Goal: Information Seeking & Learning: Learn about a topic

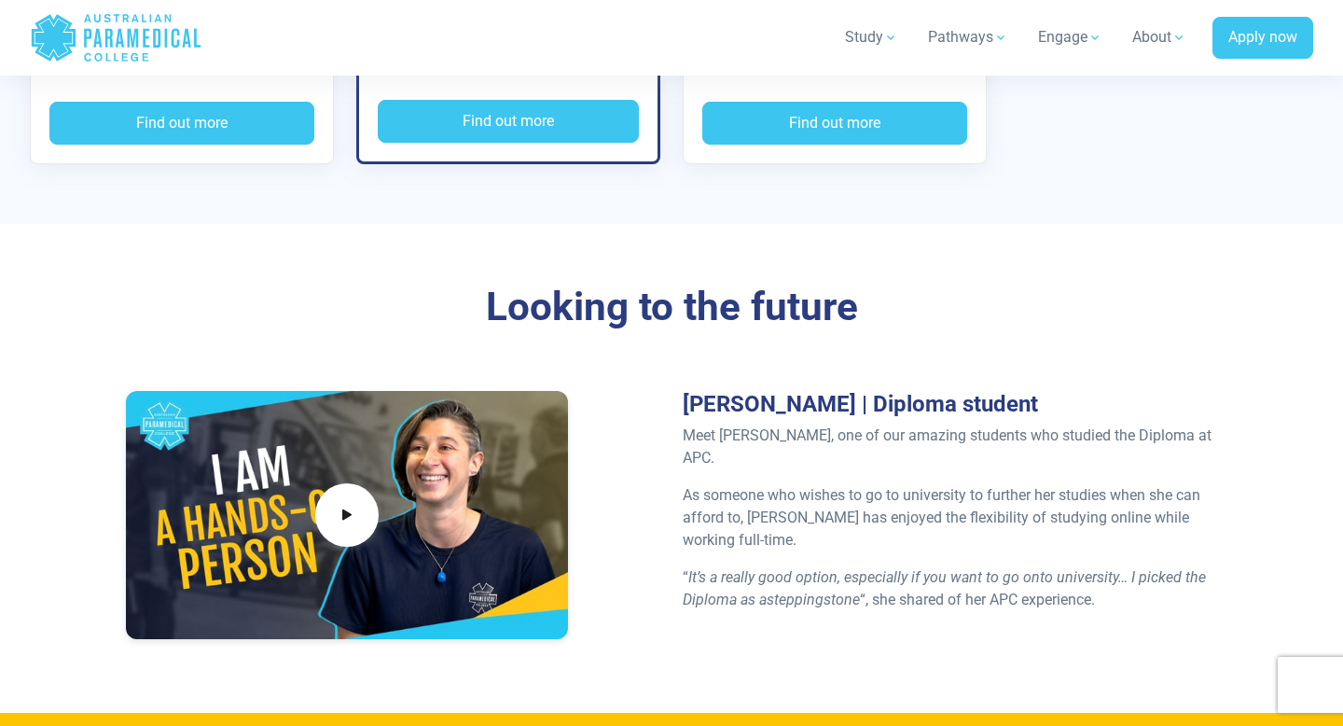
scroll to position [4368, 0]
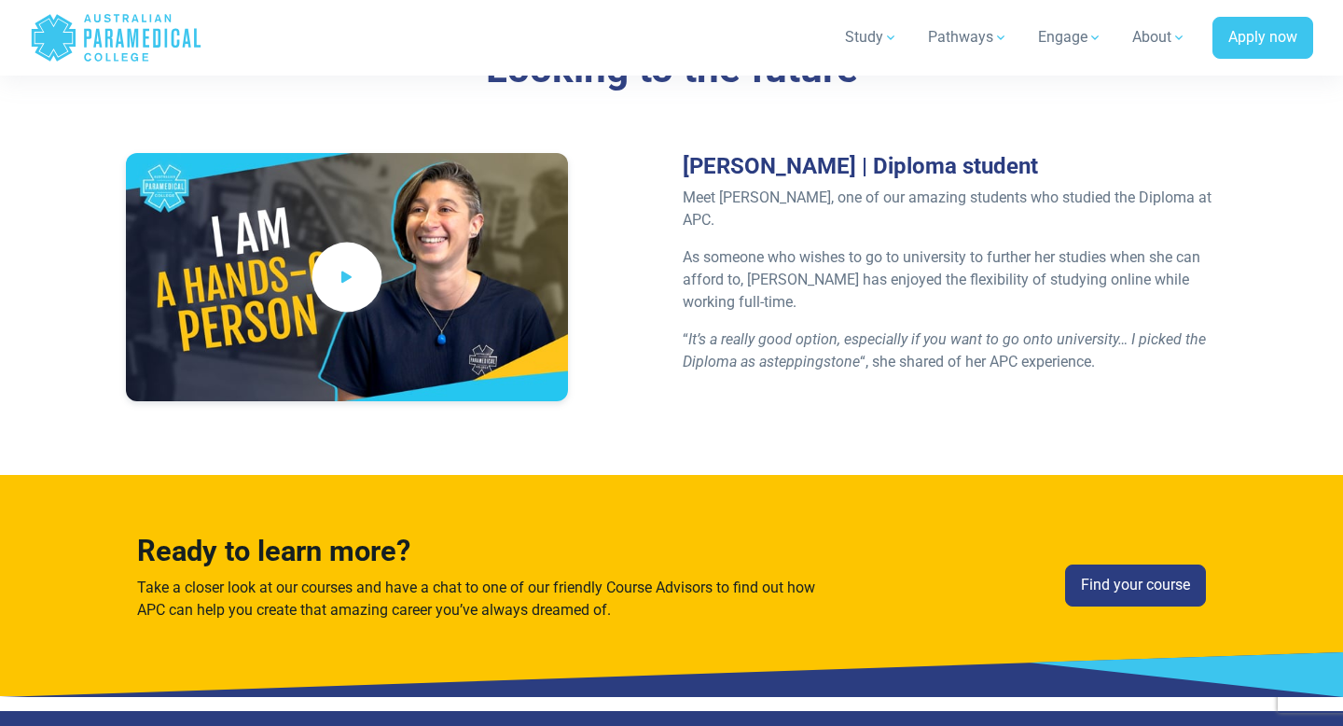
click at [352, 261] on icon at bounding box center [347, 276] width 21 height 31
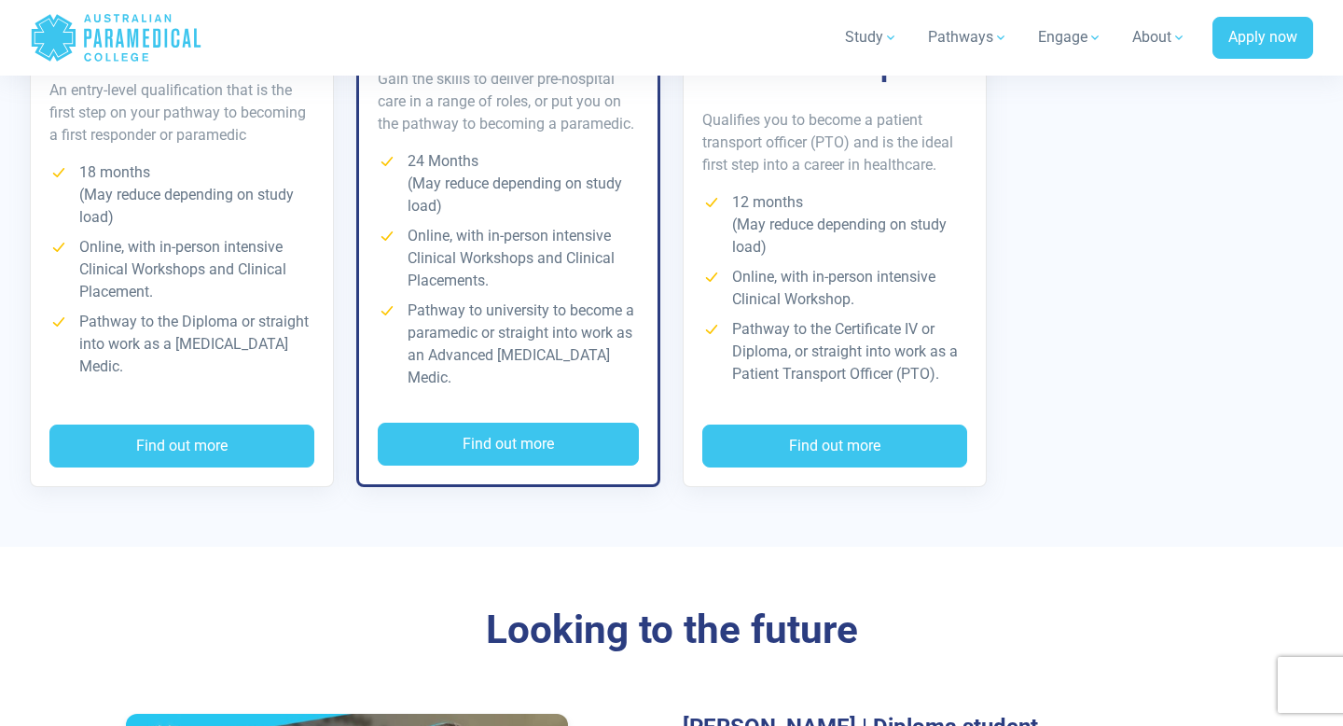
scroll to position [3831, 0]
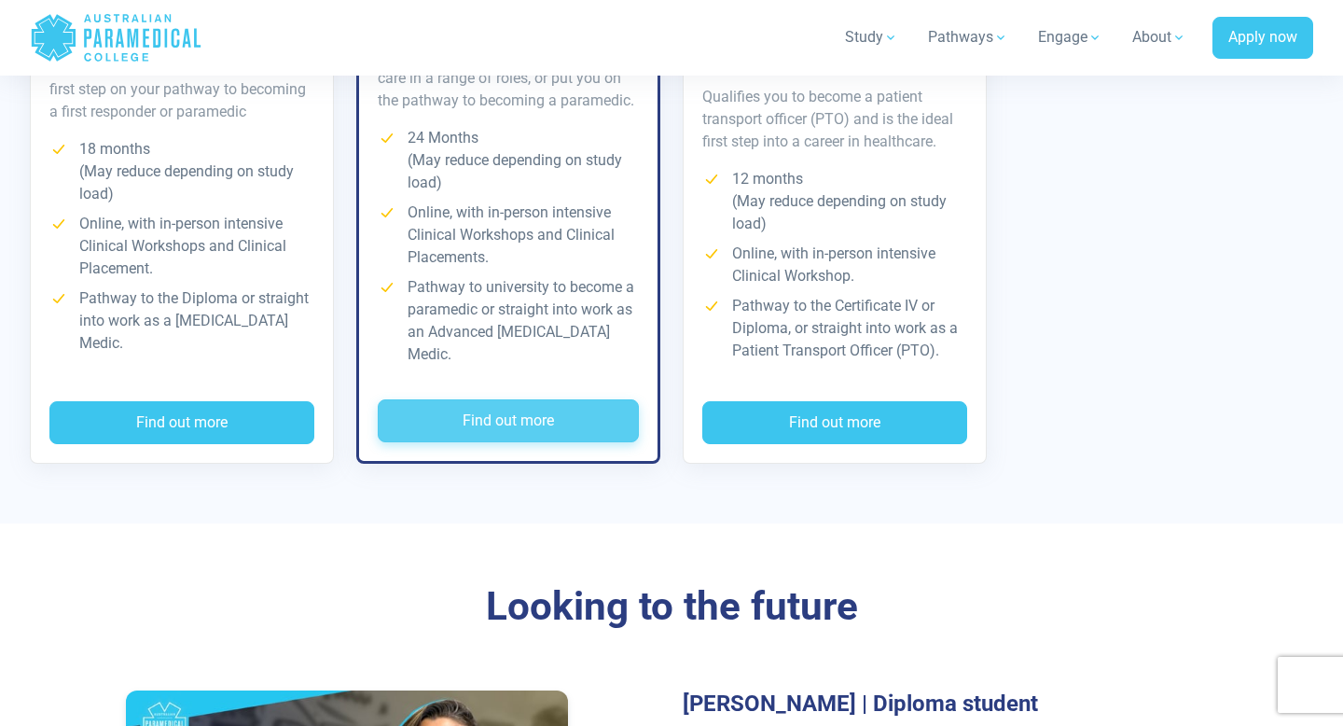
click at [527, 399] on button "Find out more" at bounding box center [508, 420] width 261 height 43
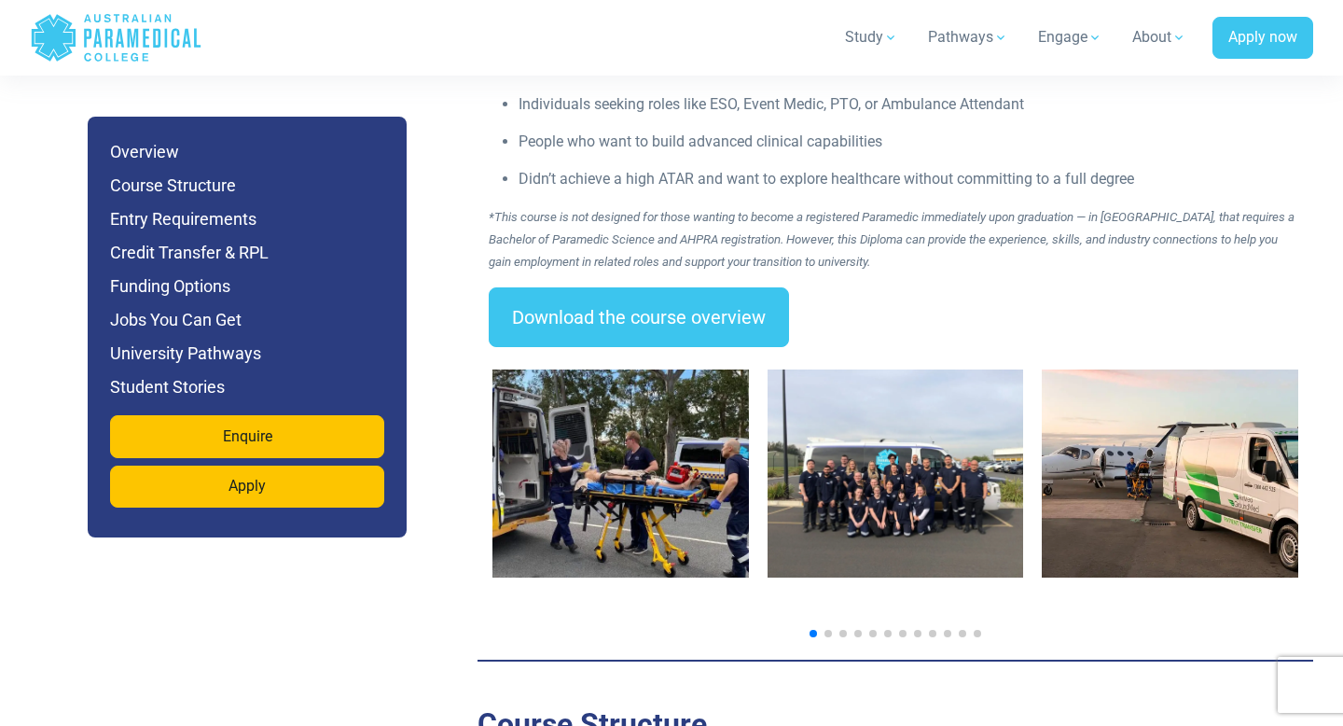
scroll to position [2860, 0]
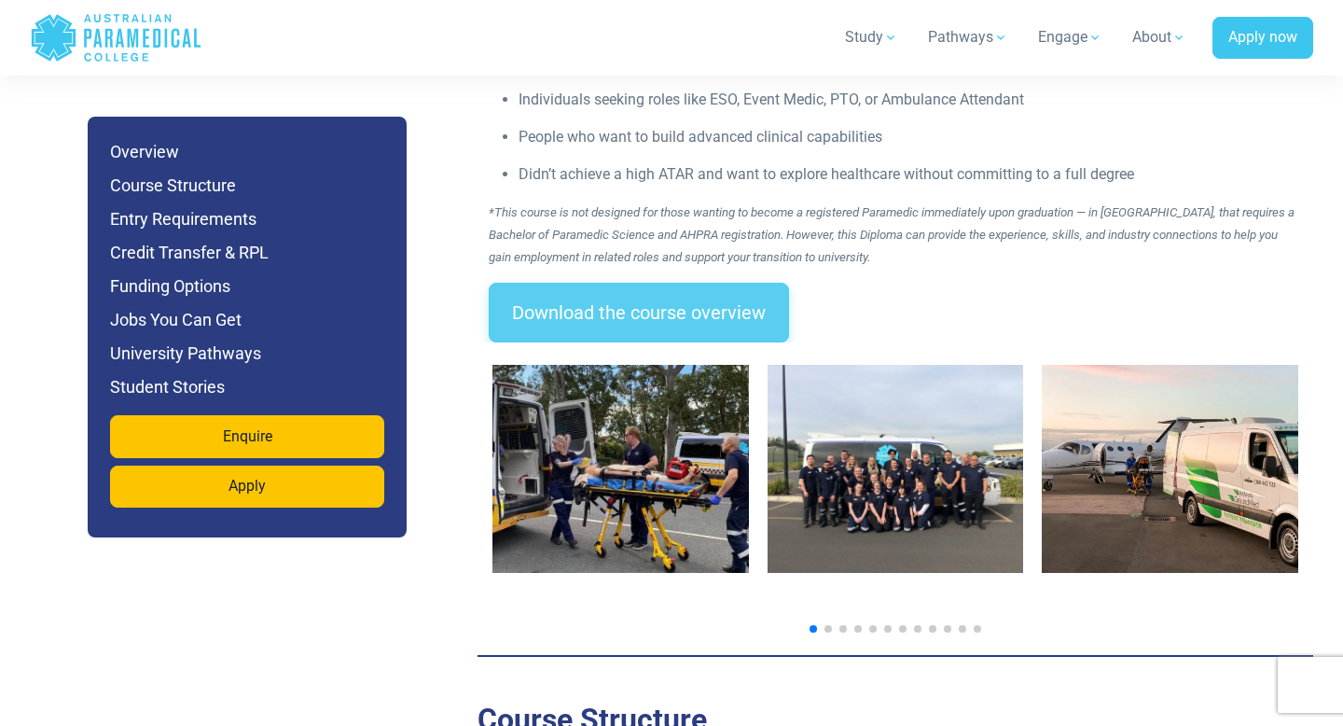
click at [603, 283] on link "Download the course overview" at bounding box center [639, 313] width 300 height 60
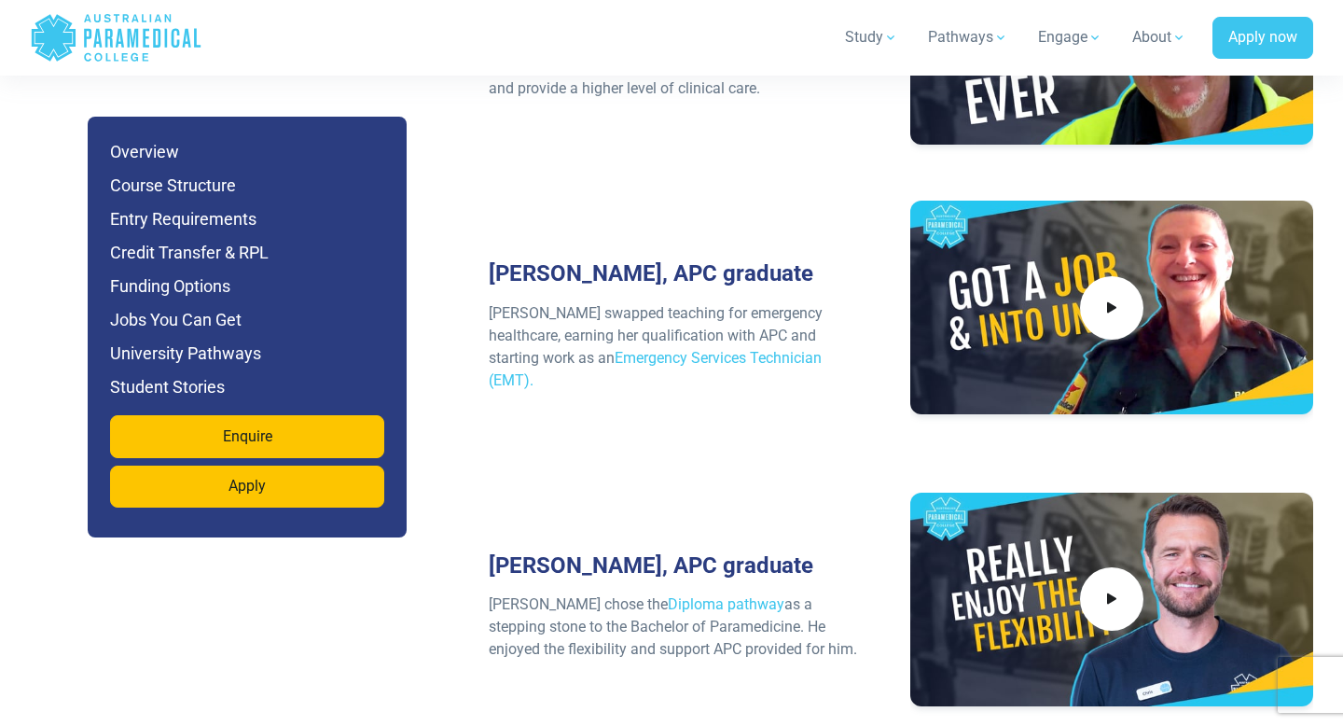
scroll to position [8575, 0]
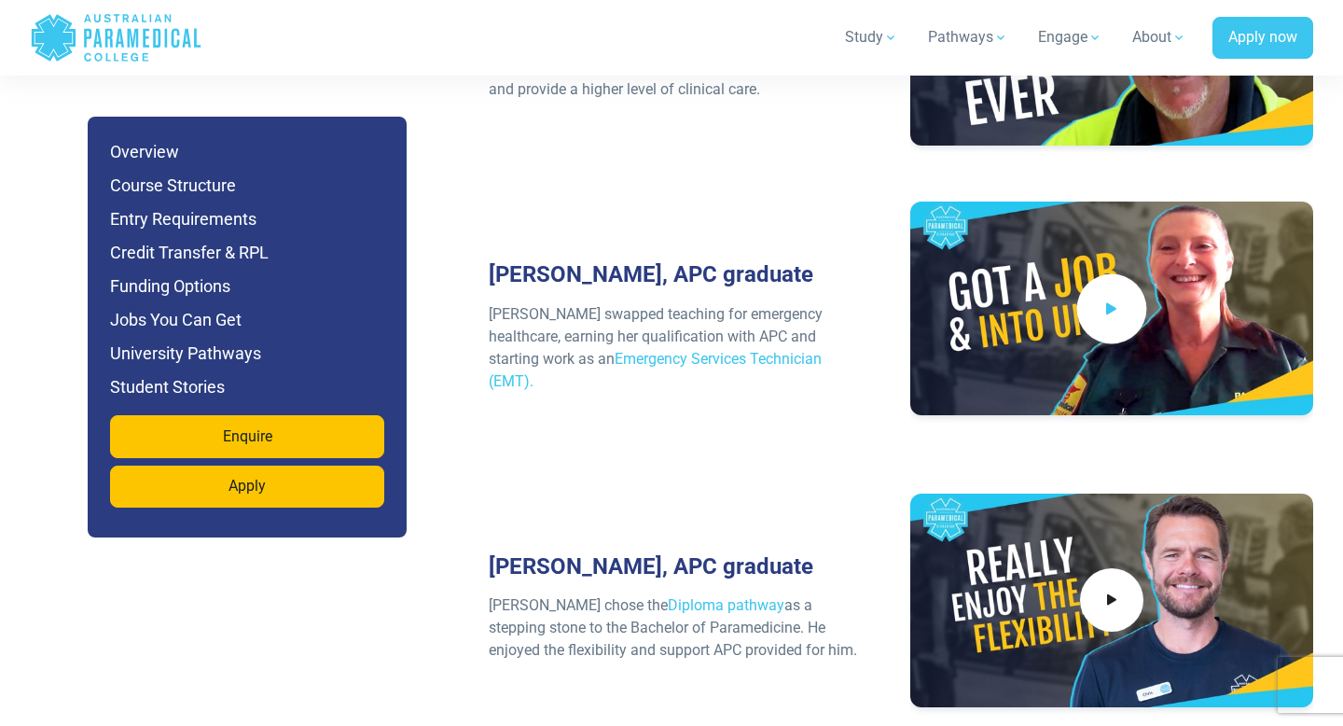
click at [1113, 293] on icon at bounding box center [1111, 308] width 21 height 31
click at [808, 303] on p "[PERSON_NAME] swapped teaching for emergency healthcare, earning her qualificat…" at bounding box center [679, 348] width 380 height 90
click at [1105, 585] on icon at bounding box center [1111, 600] width 21 height 31
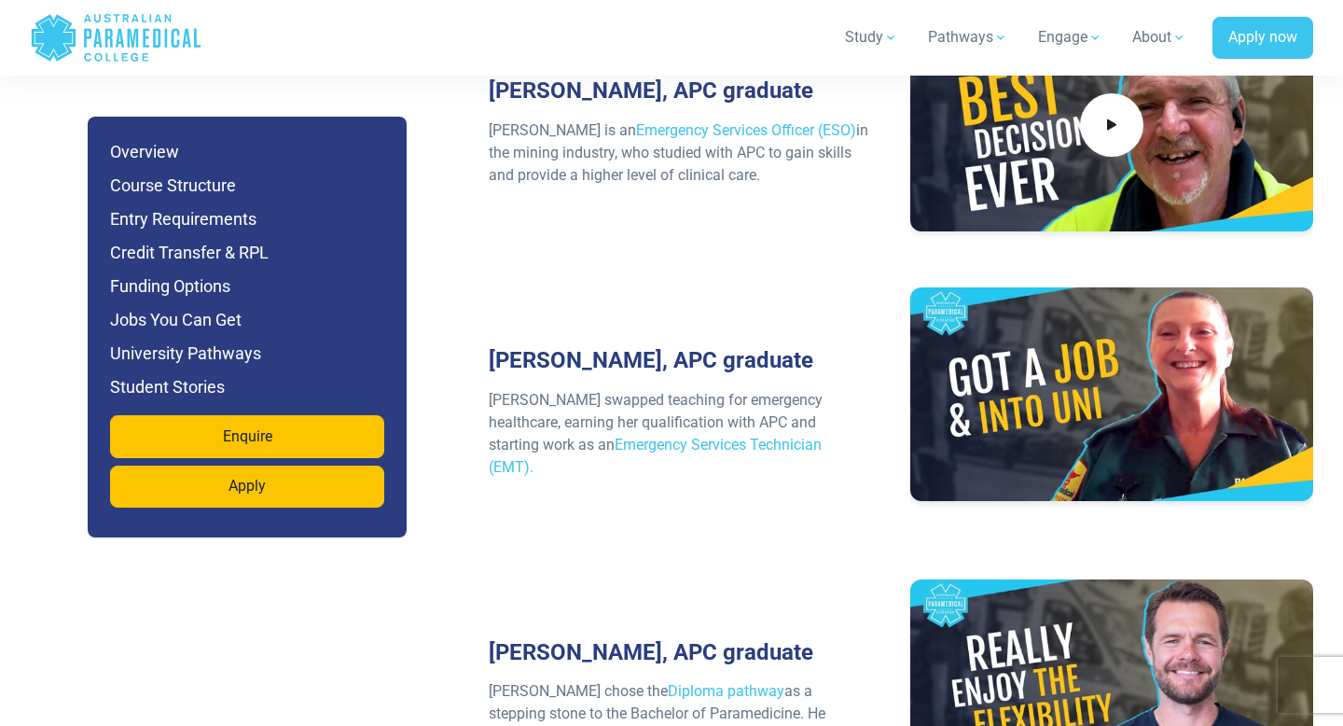
scroll to position [8487, 0]
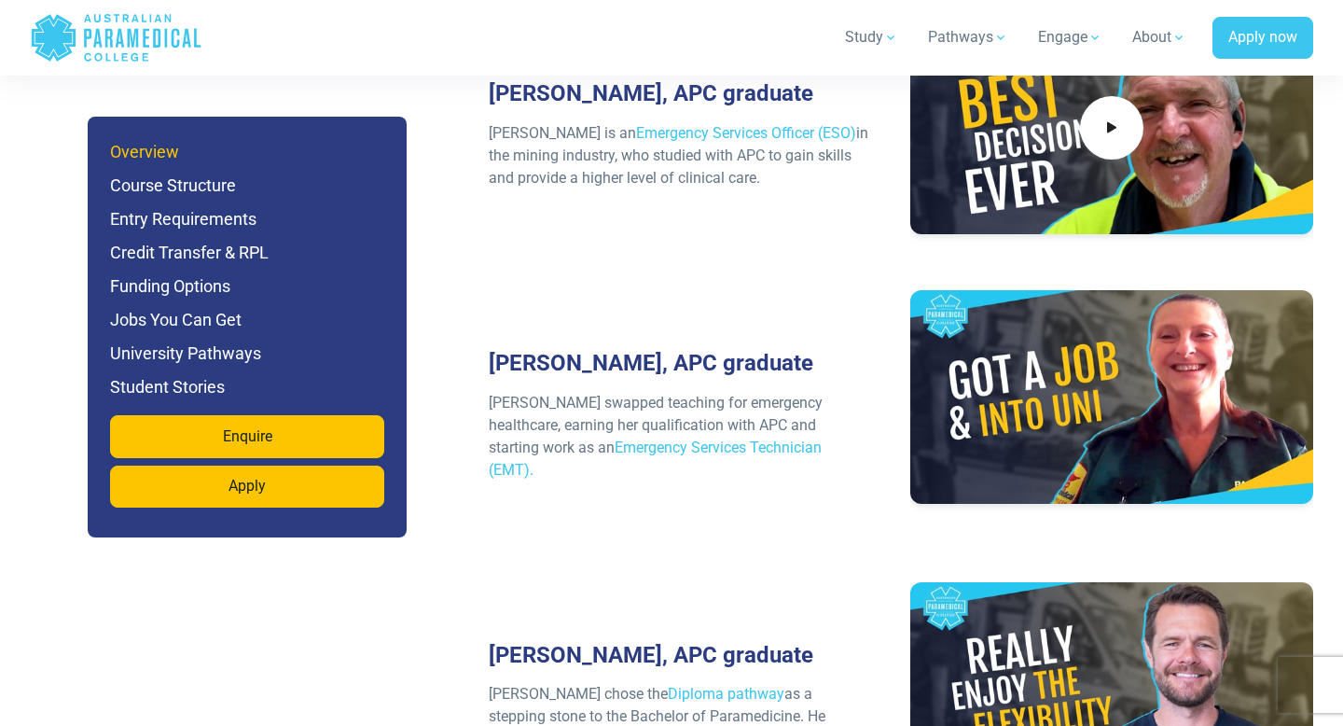
click at [155, 157] on h6 "Overview" at bounding box center [247, 152] width 274 height 26
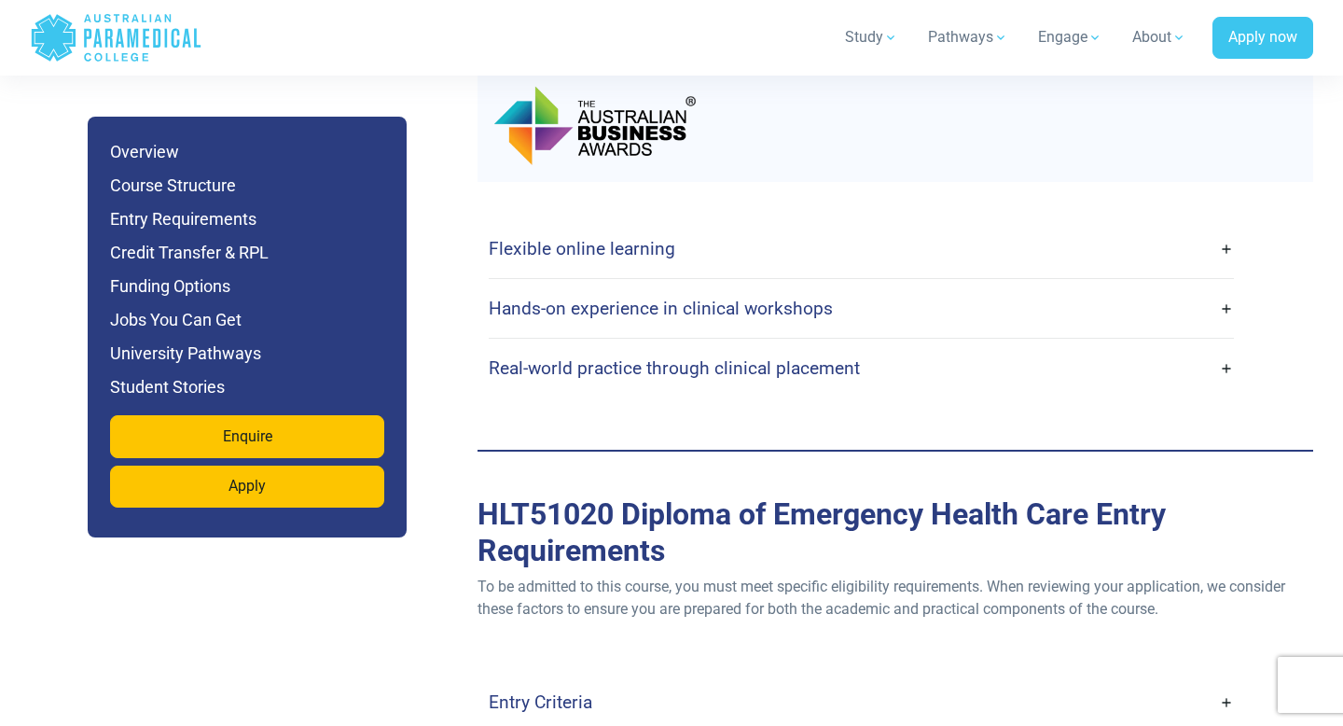
scroll to position [4726, 0]
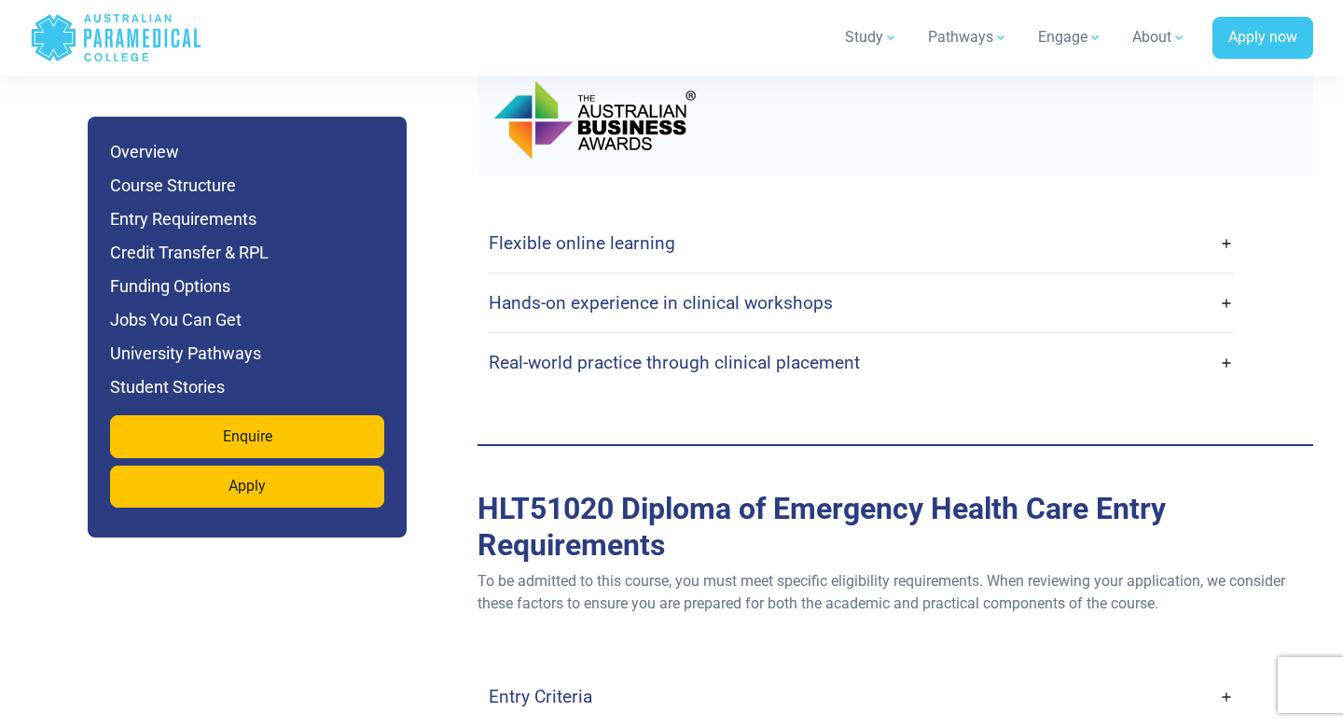
click at [605, 232] on h4 "Flexible online learning" at bounding box center [582, 242] width 187 height 21
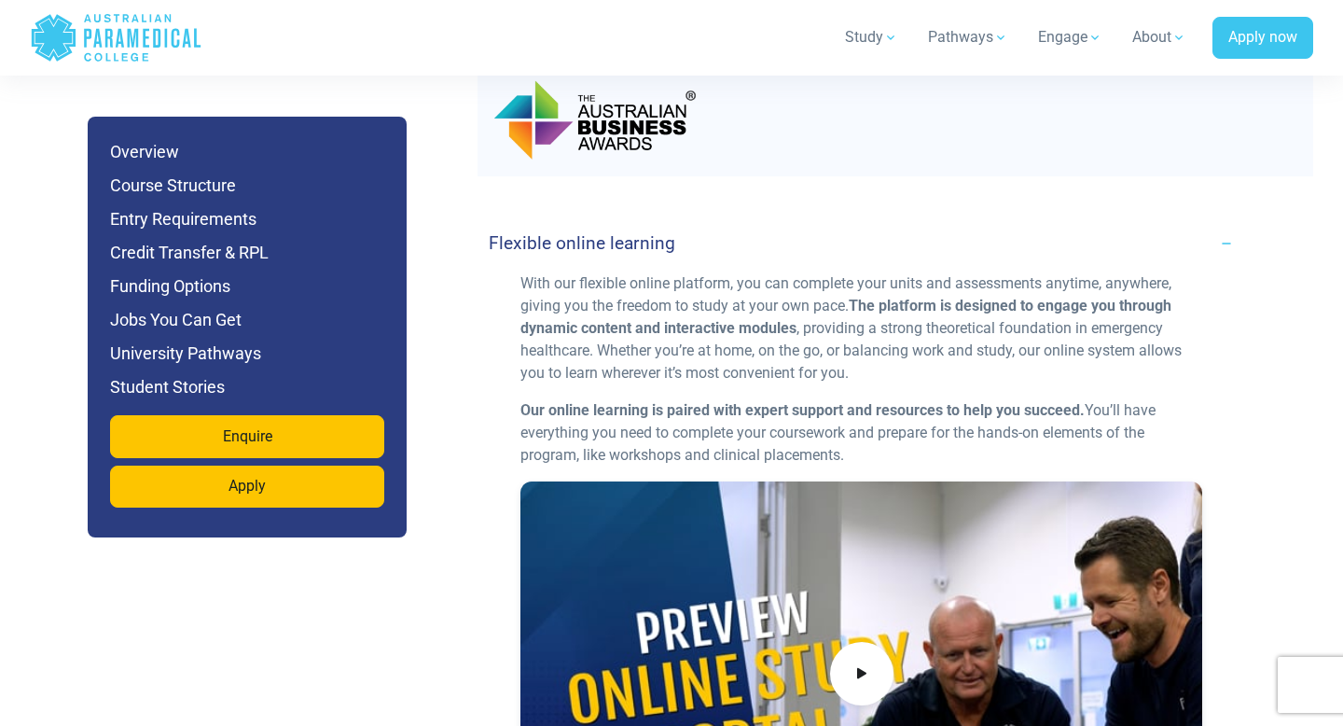
click at [605, 232] on h4 "Flexible online learning" at bounding box center [582, 242] width 187 height 21
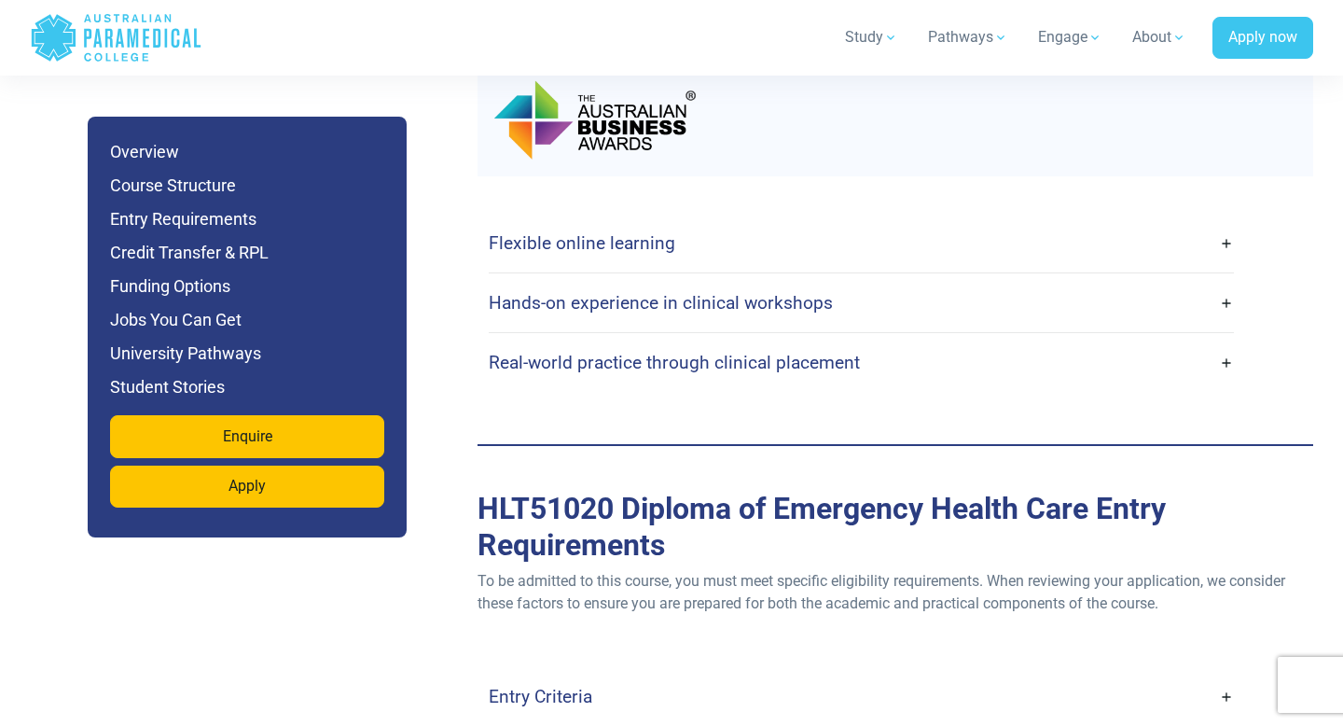
click at [610, 281] on link "Hands-on experience in clinical workshops" at bounding box center [861, 303] width 745 height 44
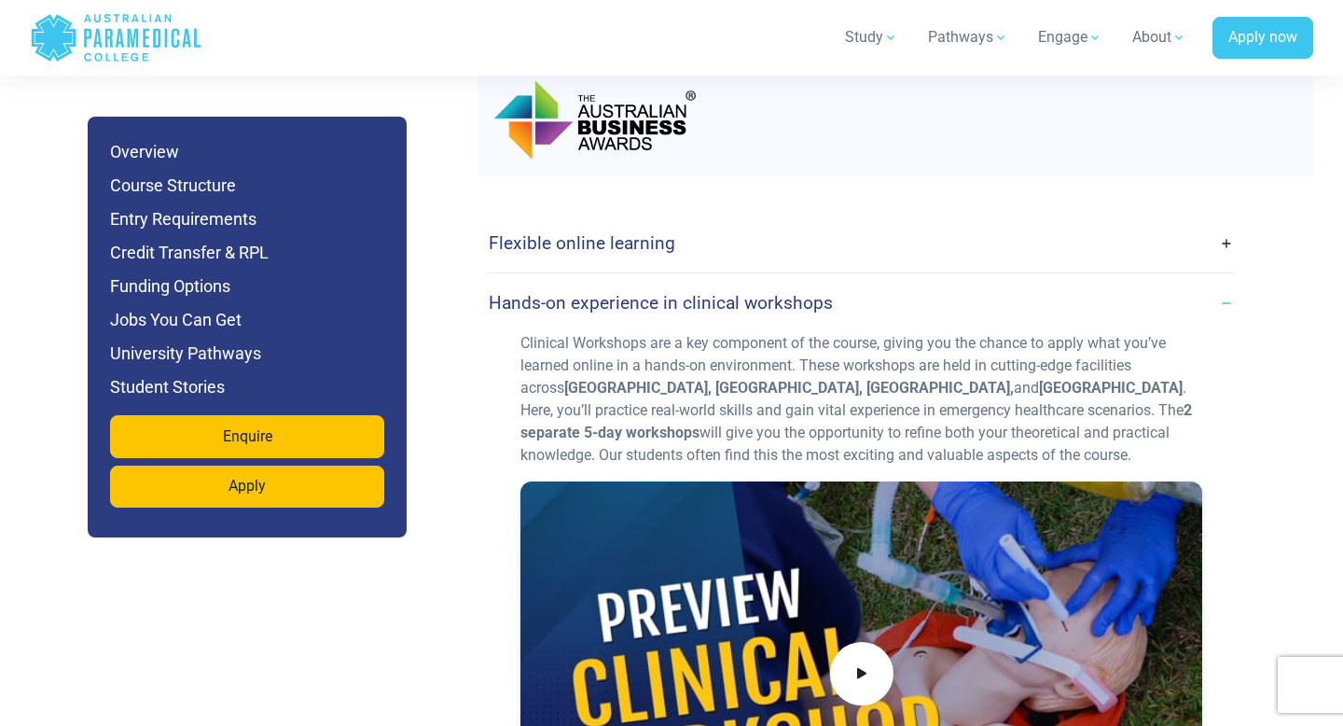
click at [610, 281] on link "Hands-on experience in clinical workshops" at bounding box center [861, 303] width 745 height 44
